Goal: Task Accomplishment & Management: Complete application form

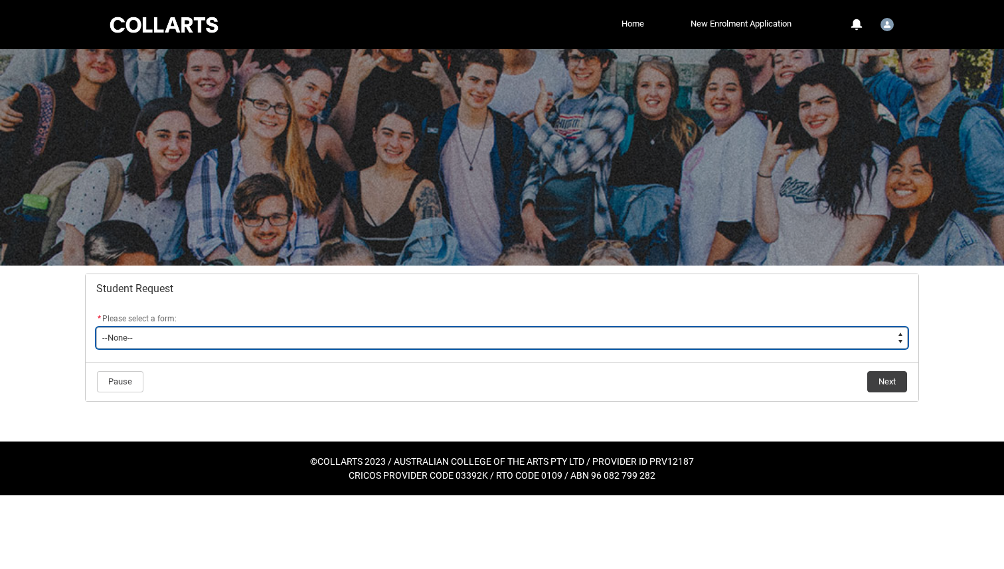
click at [539, 341] on select "--None-- Academic Transcript Application to Appeal Assignment Extension Change …" at bounding box center [502, 337] width 812 height 21
type lightning-select "Withdraw_Cancel_Enrolment_Choice"
click at [96, 327] on select "--None-- Academic Transcript Application to Appeal Assignment Extension Change …" at bounding box center [502, 337] width 812 height 21
select select "Withdraw_Cancel_Enrolment_Choice"
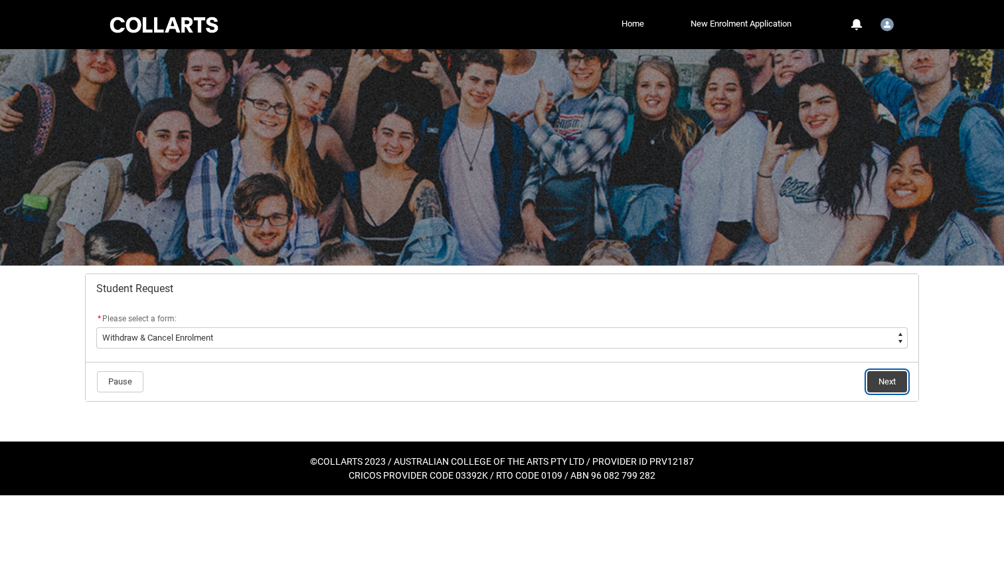
click at [898, 382] on button "Next" at bounding box center [888, 381] width 40 height 21
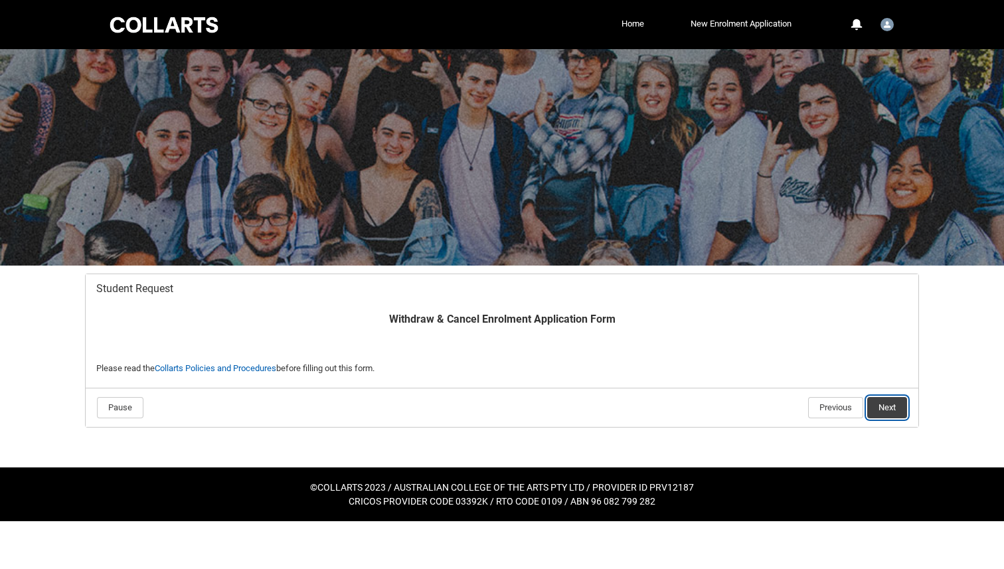
click at [883, 405] on button "Next" at bounding box center [888, 407] width 40 height 21
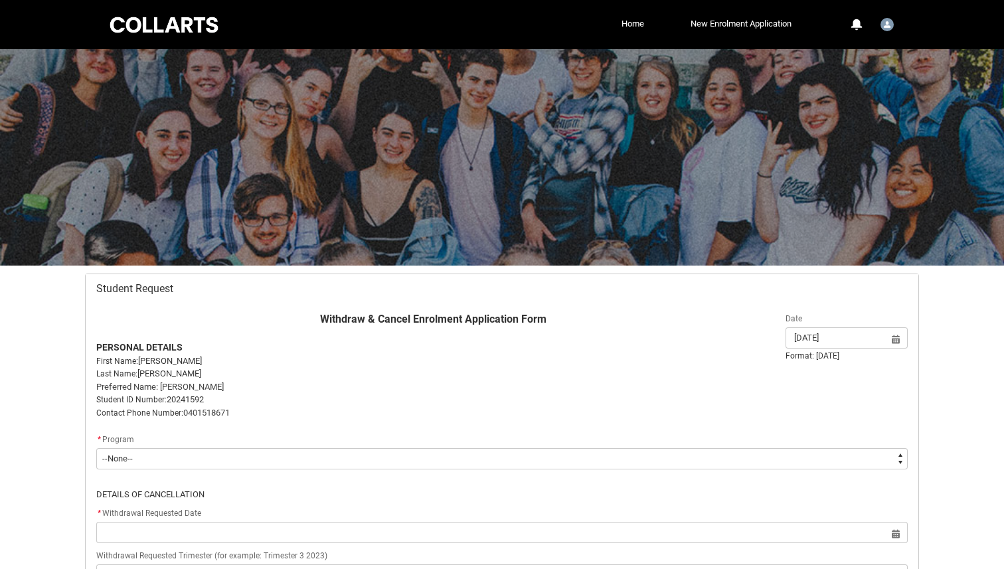
scroll to position [141, 0]
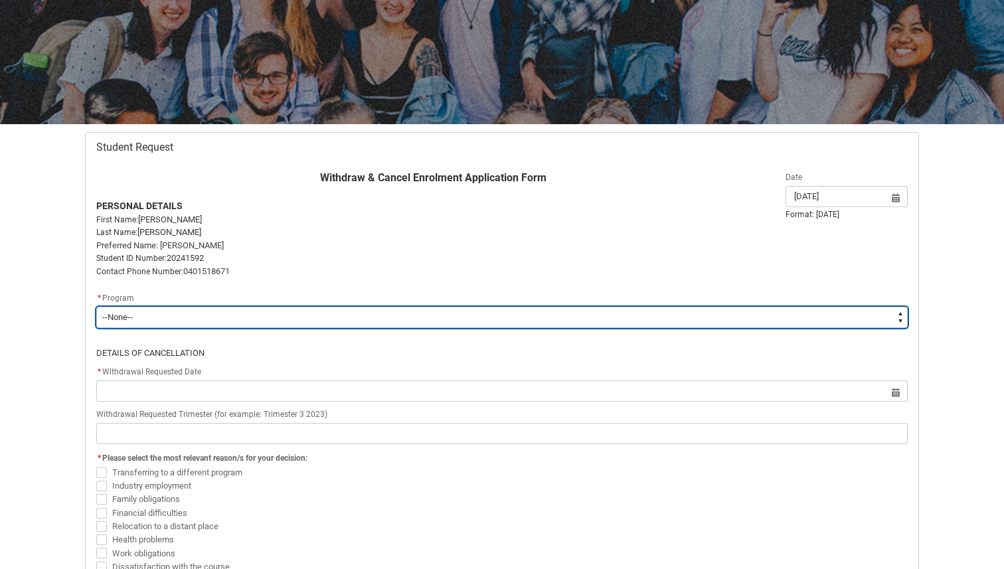
click at [168, 319] on select "--None-- Bachelor of Design (Fashion & Sustainability)" at bounding box center [502, 317] width 812 height 21
type lightning-select "recordPicklist_ProgramEnrollment.a0jOZ000003IpDdYAK"
click at [96, 307] on select "--None-- Bachelor of Design (Fashion & Sustainability)" at bounding box center [502, 317] width 812 height 21
select select "recordPicklist_ProgramEnrollment.a0jOZ000003IpDdYAK"
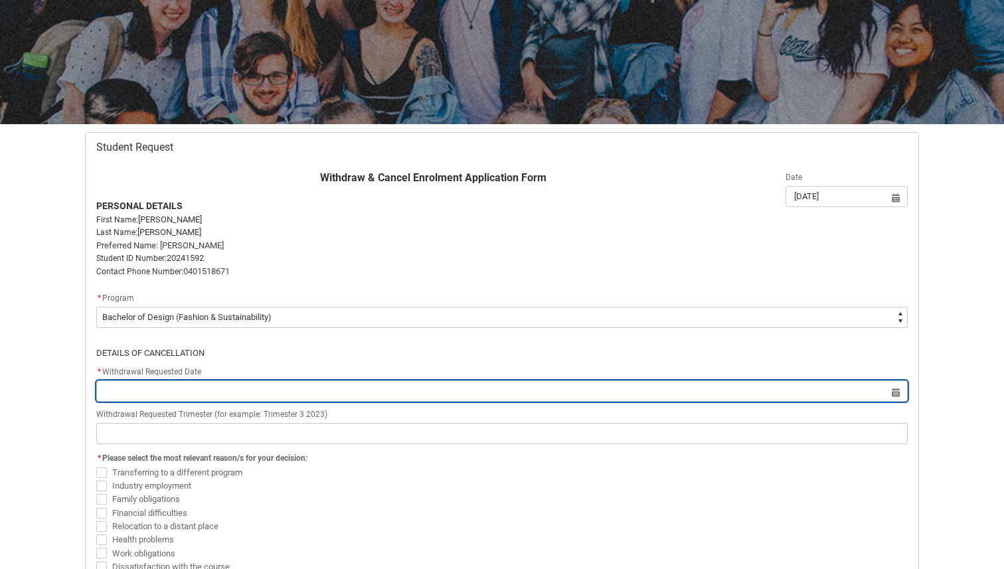
click at [172, 387] on input "Redu_Student_Request flow" at bounding box center [502, 391] width 812 height 21
select select "2025"
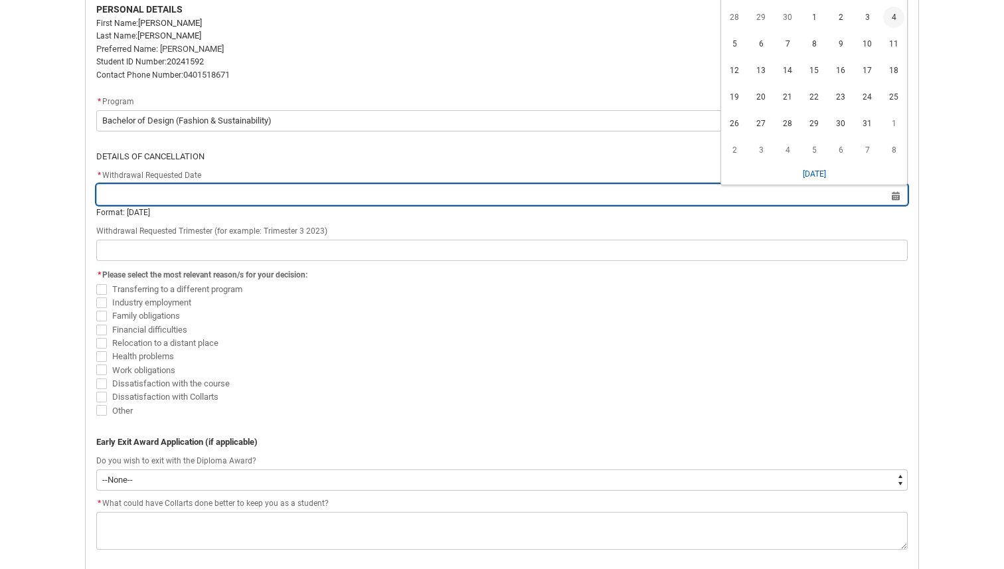
scroll to position [375, 0]
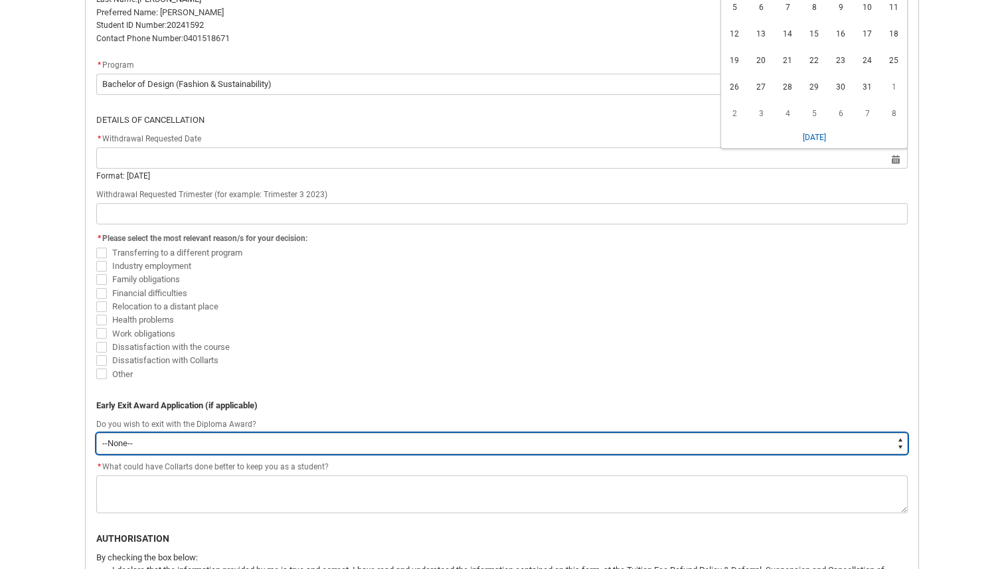
click at [164, 445] on select "--None-- Yes No" at bounding box center [502, 443] width 812 height 21
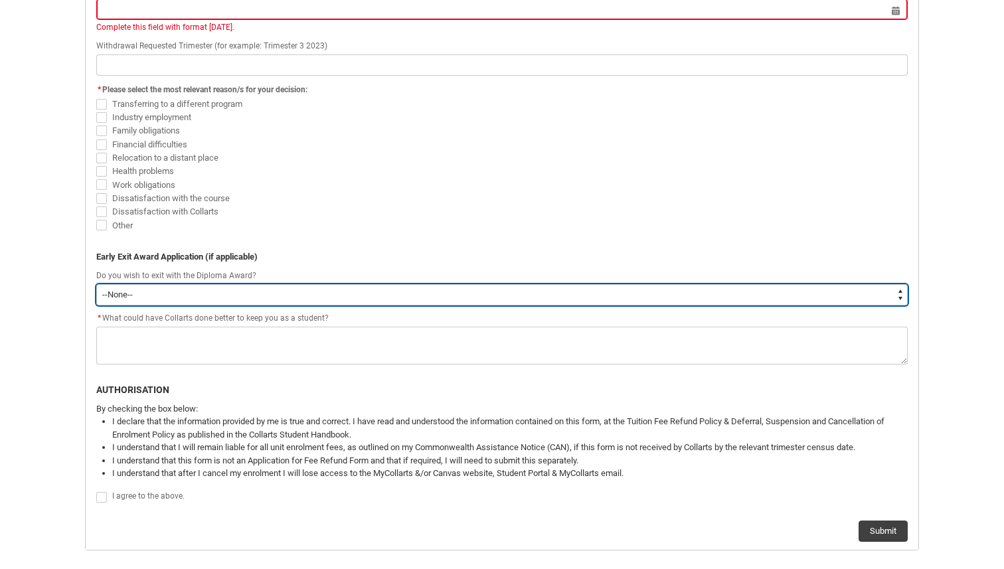
scroll to position [598, 0]
